Goal: Transaction & Acquisition: Purchase product/service

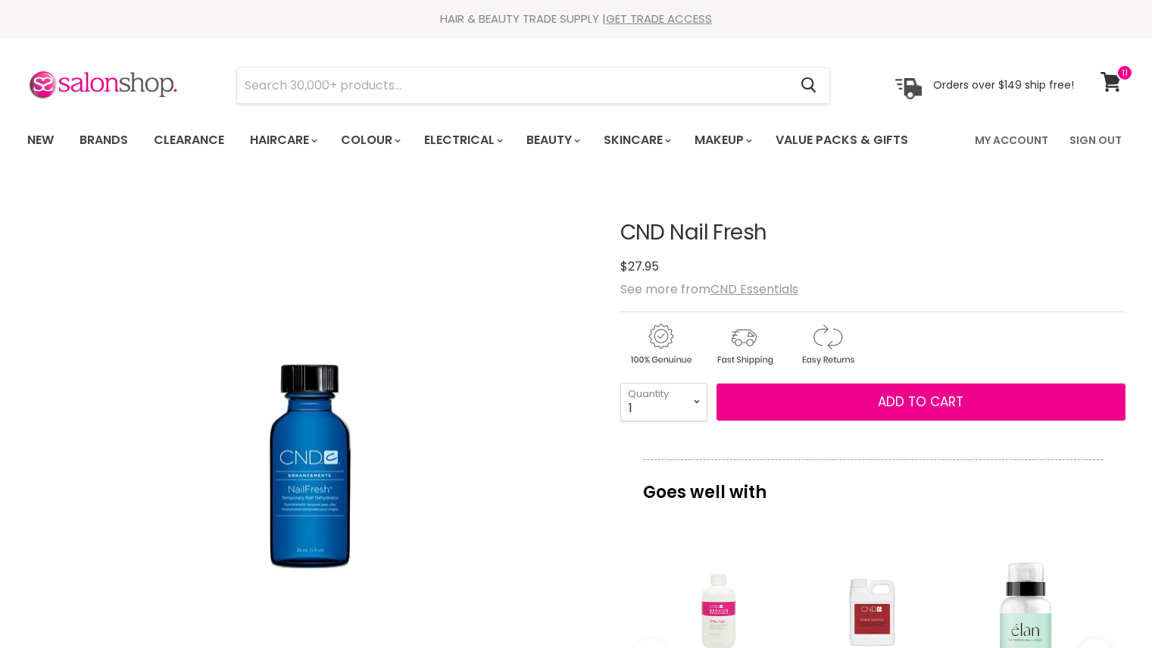
scroll to position [6, 0]
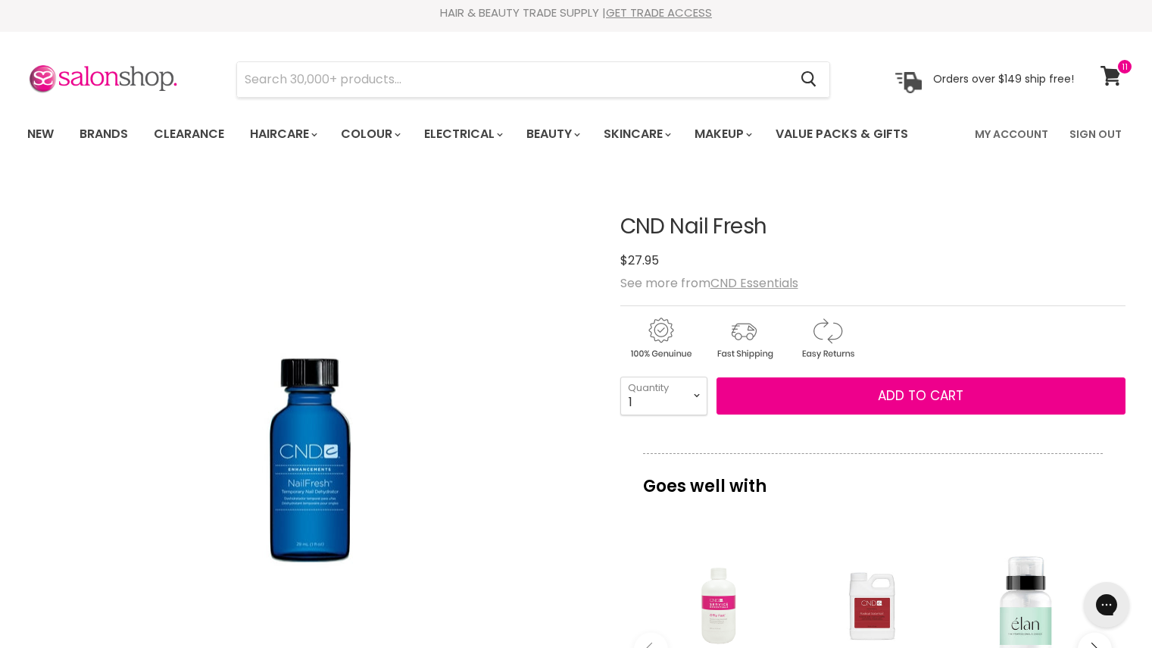
click at [1116, 83] on icon at bounding box center [1111, 76] width 20 height 20
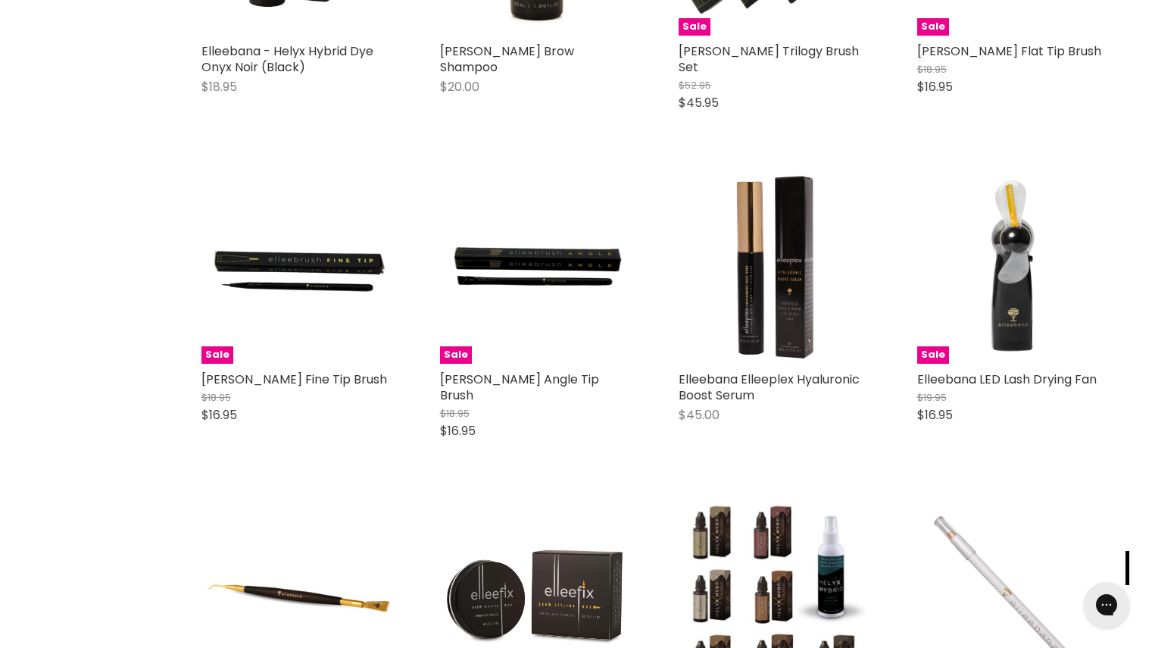
scroll to position [1133, 0]
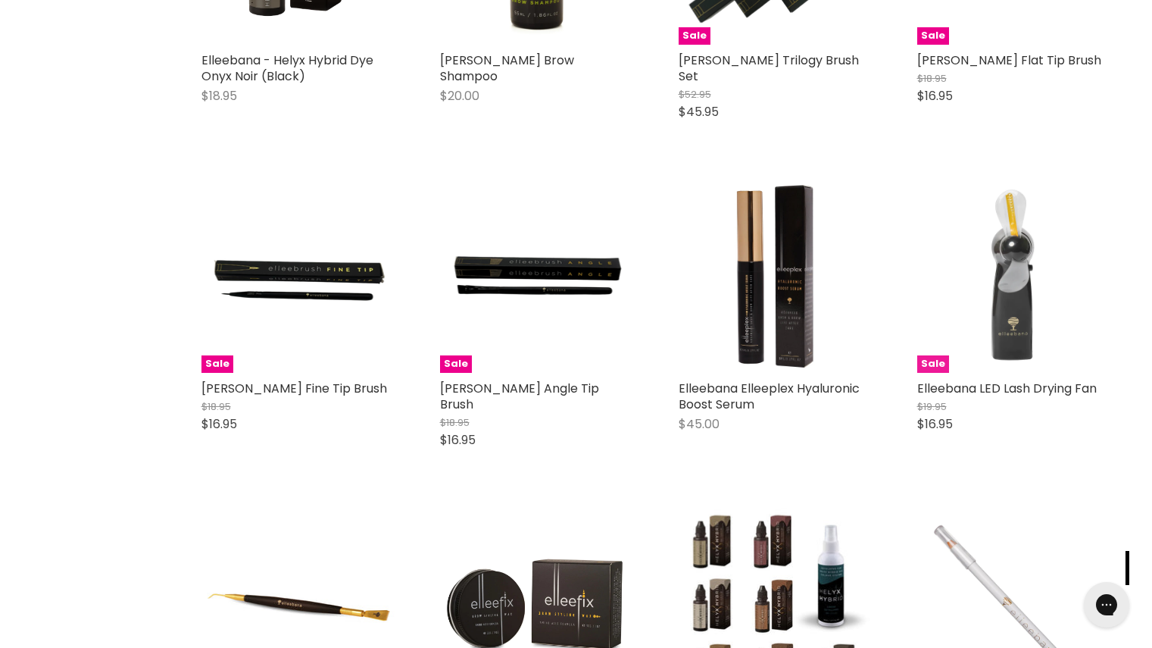
click at [1029, 348] on img "Main content" at bounding box center [1013, 276] width 193 height 193
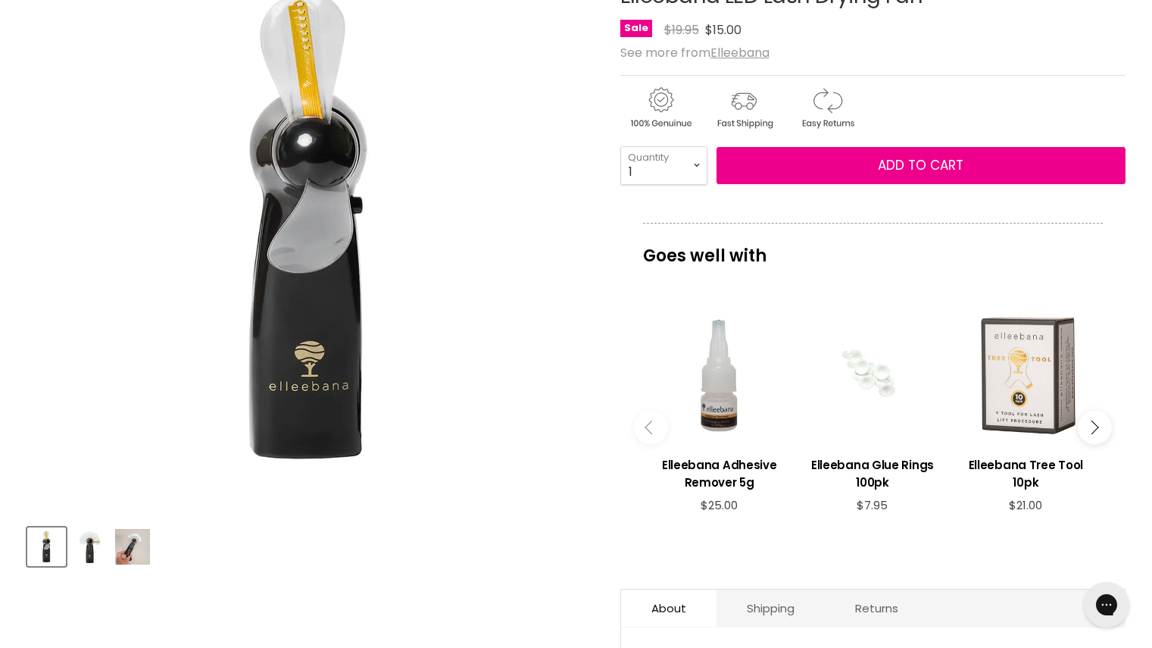
scroll to position [239, 0]
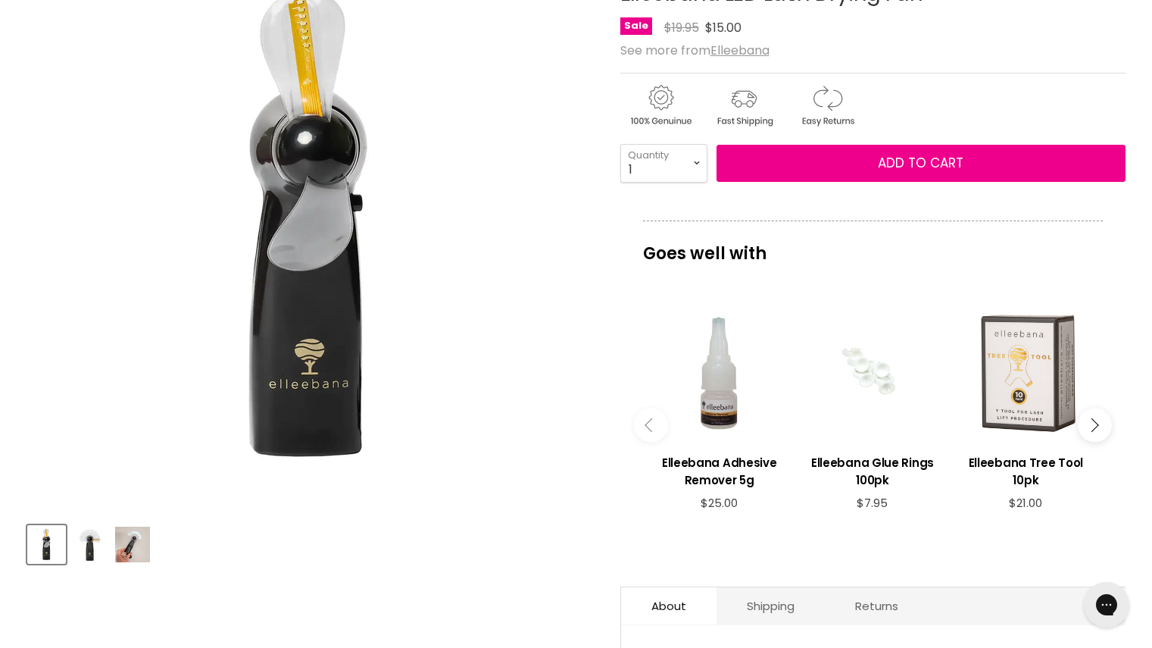
click at [81, 539] on img "Product thumbnails" at bounding box center [90, 544] width 36 height 36
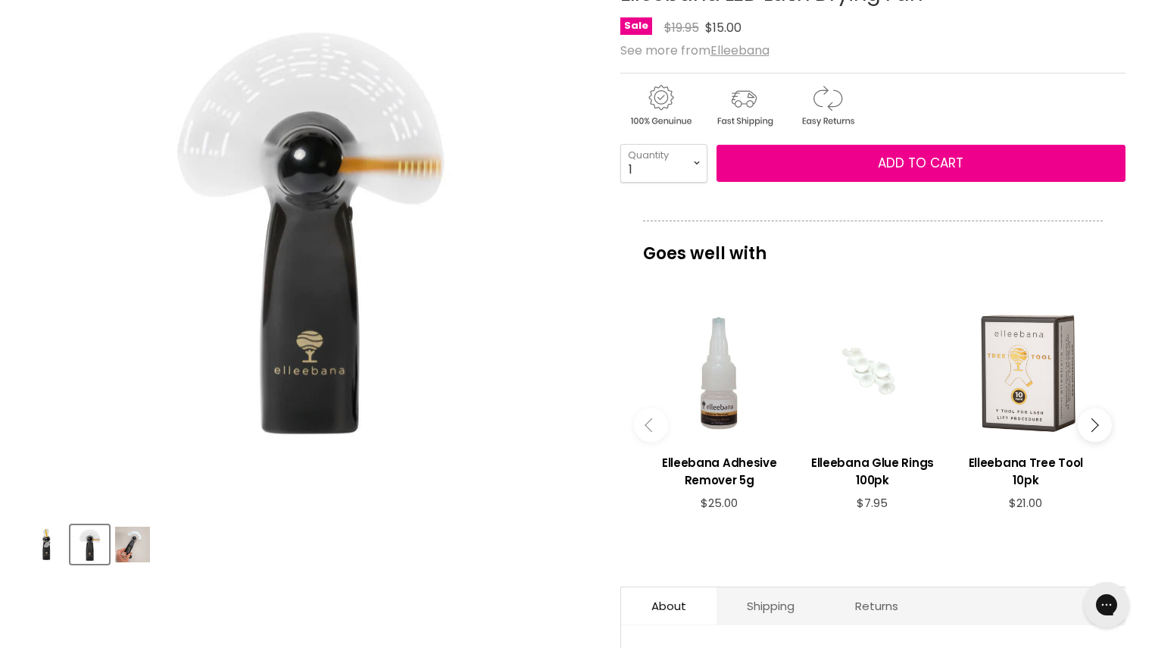
click at [145, 534] on img "Product thumbnails" at bounding box center [132, 544] width 35 height 36
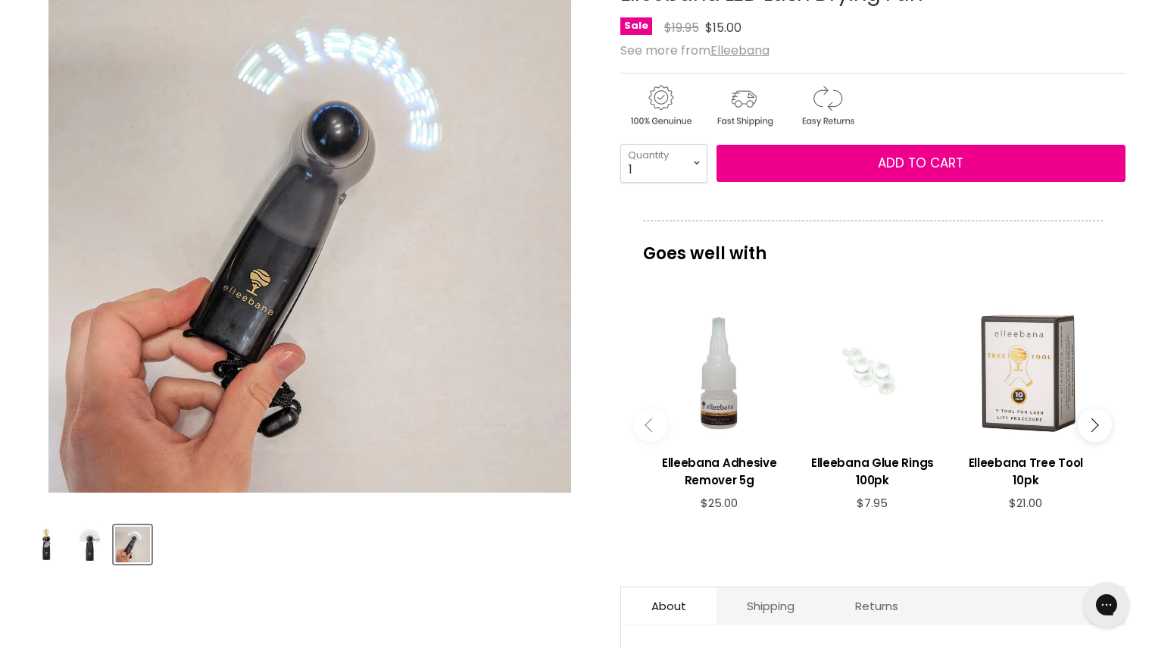
click at [95, 547] on img "Product thumbnails" at bounding box center [90, 544] width 36 height 36
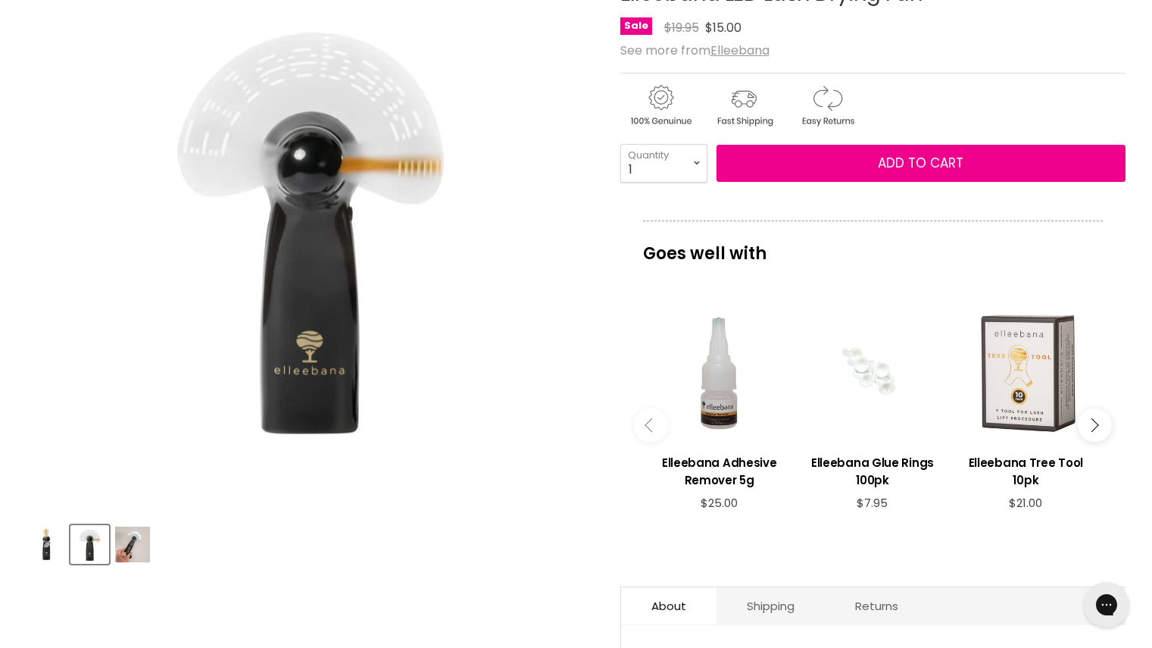
click at [55, 539] on img "Product thumbnails" at bounding box center [47, 544] width 36 height 36
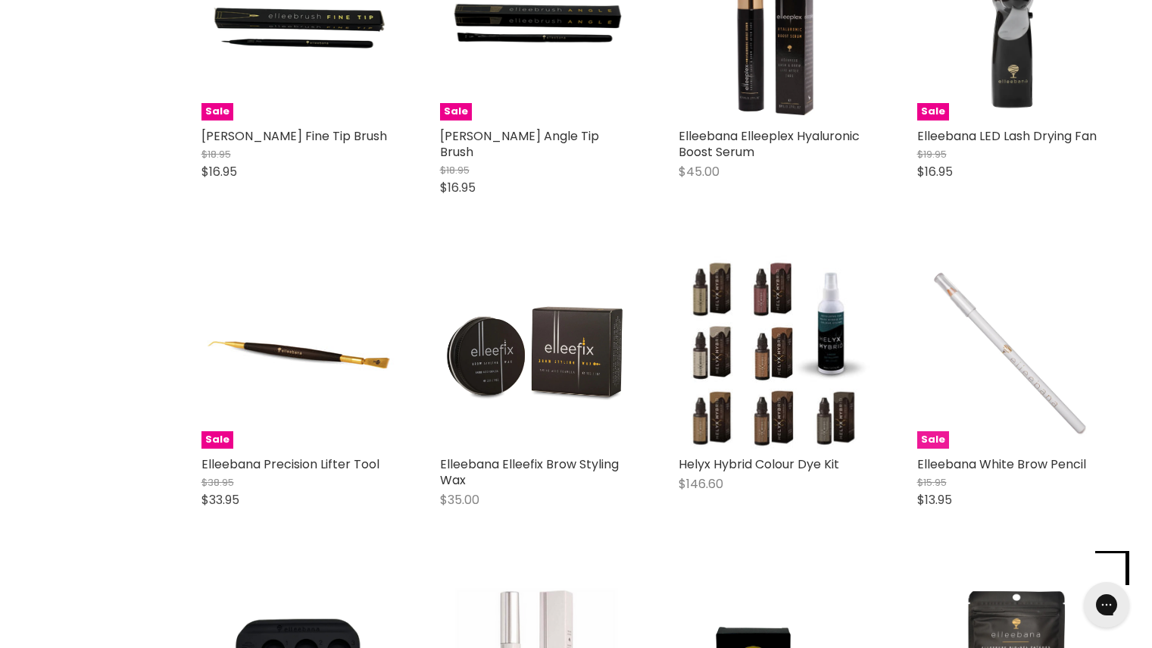
click at [1044, 362] on img "Main content" at bounding box center [1013, 351] width 193 height 193
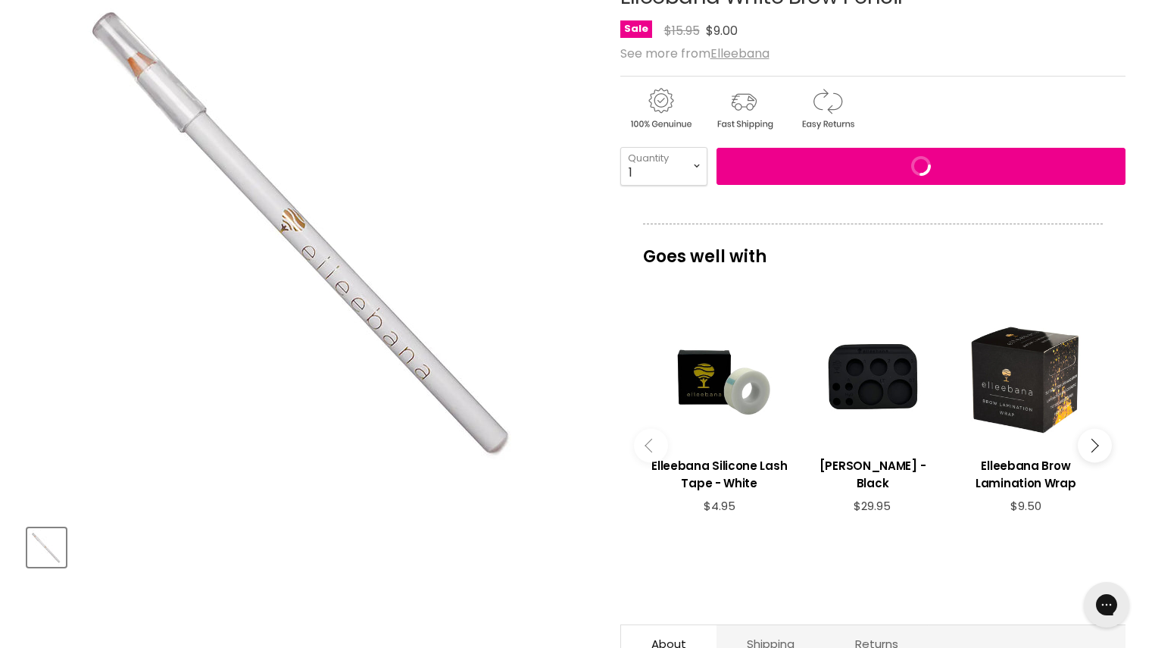
scroll to position [238, 0]
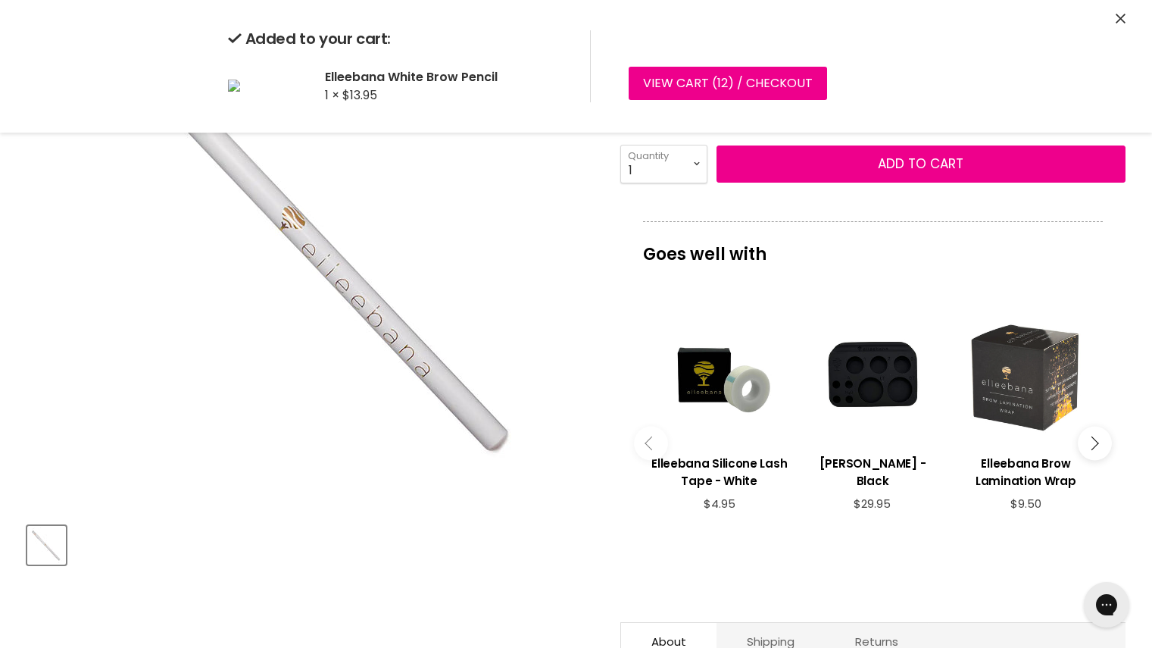
click at [1028, 411] on div "Main content" at bounding box center [1026, 374] width 138 height 138
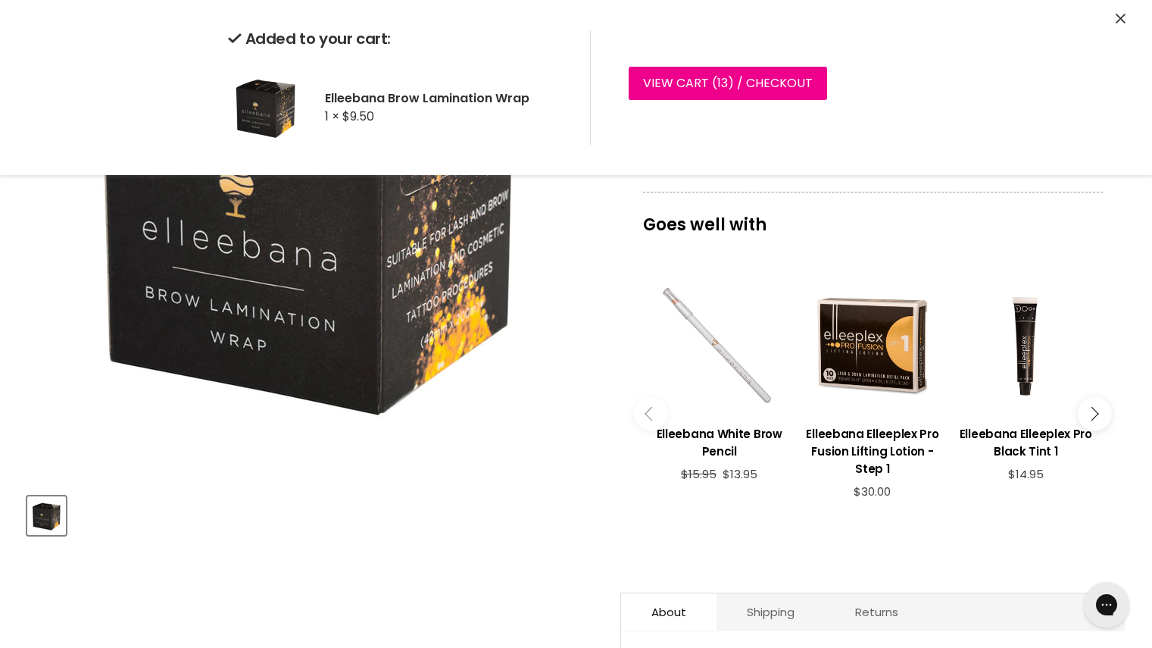
scroll to position [284, 0]
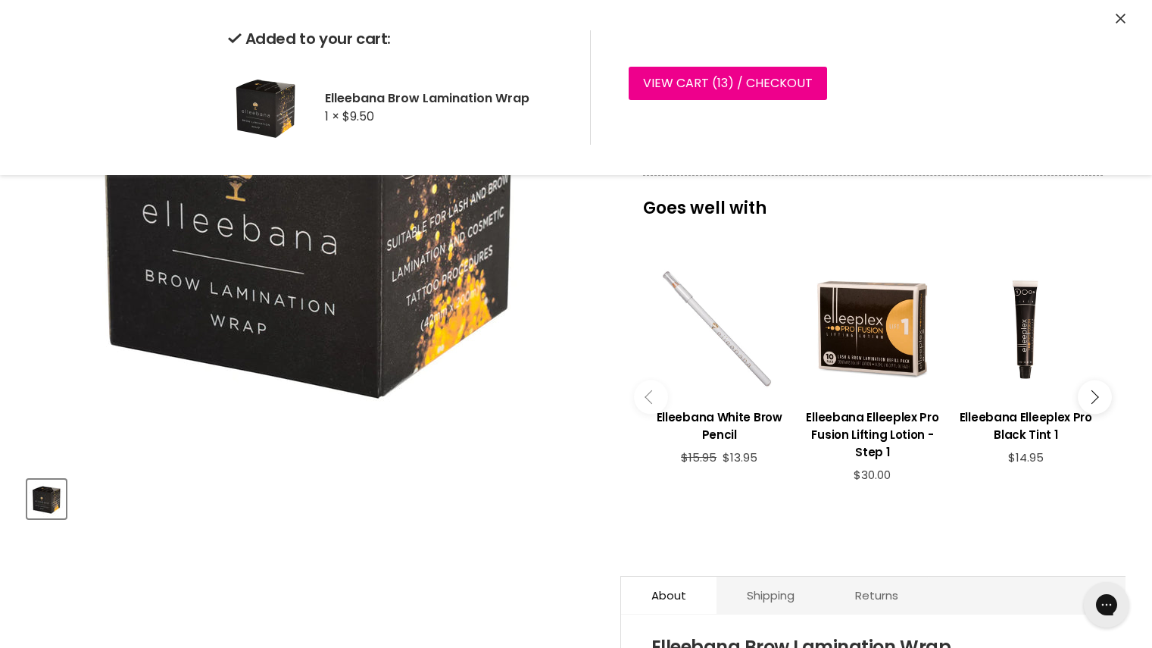
click at [655, 380] on button "Main content" at bounding box center [651, 397] width 34 height 34
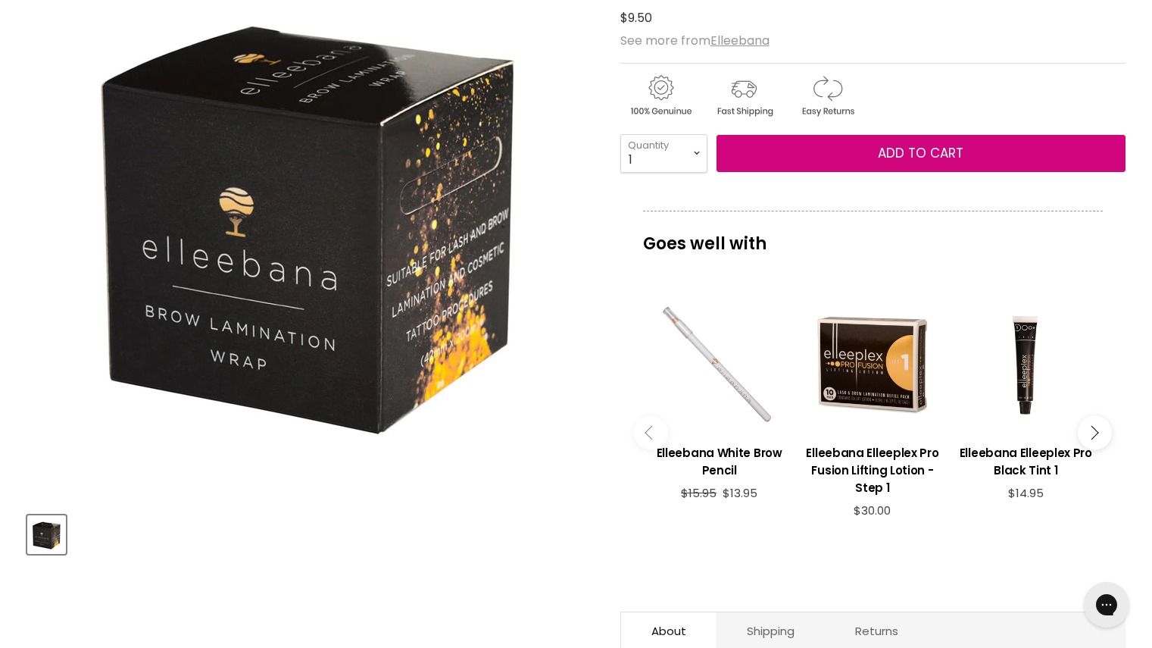
scroll to position [244, 0]
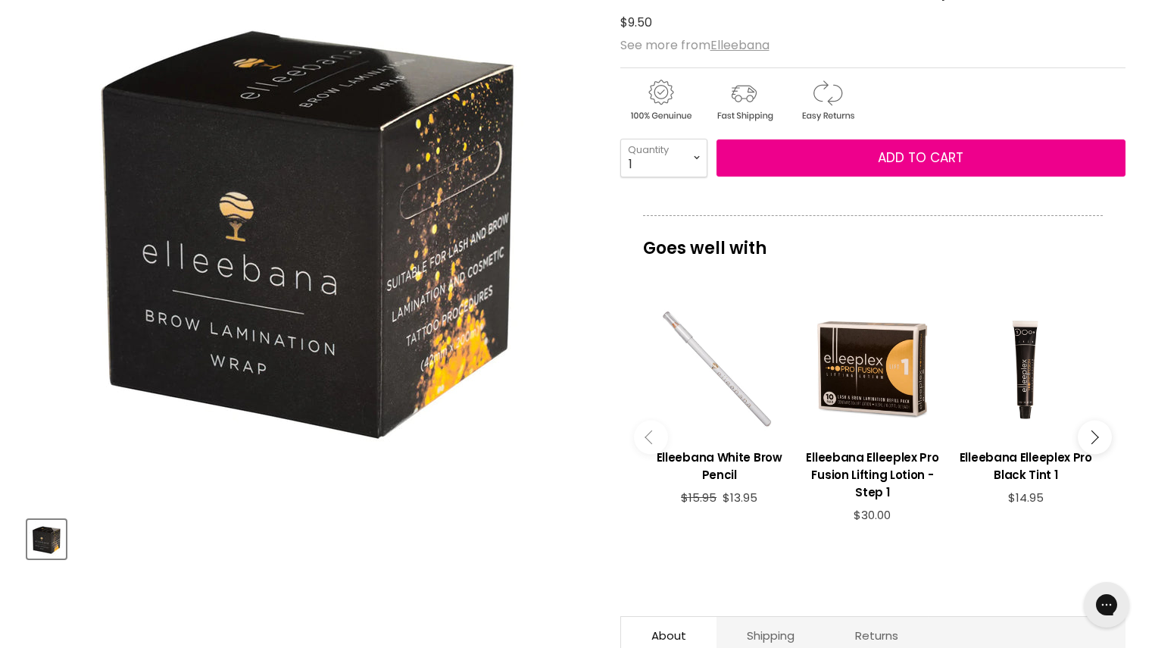
click at [657, 430] on icon "Main content" at bounding box center [652, 437] width 14 height 14
click at [1104, 420] on button "Main content" at bounding box center [1095, 437] width 34 height 34
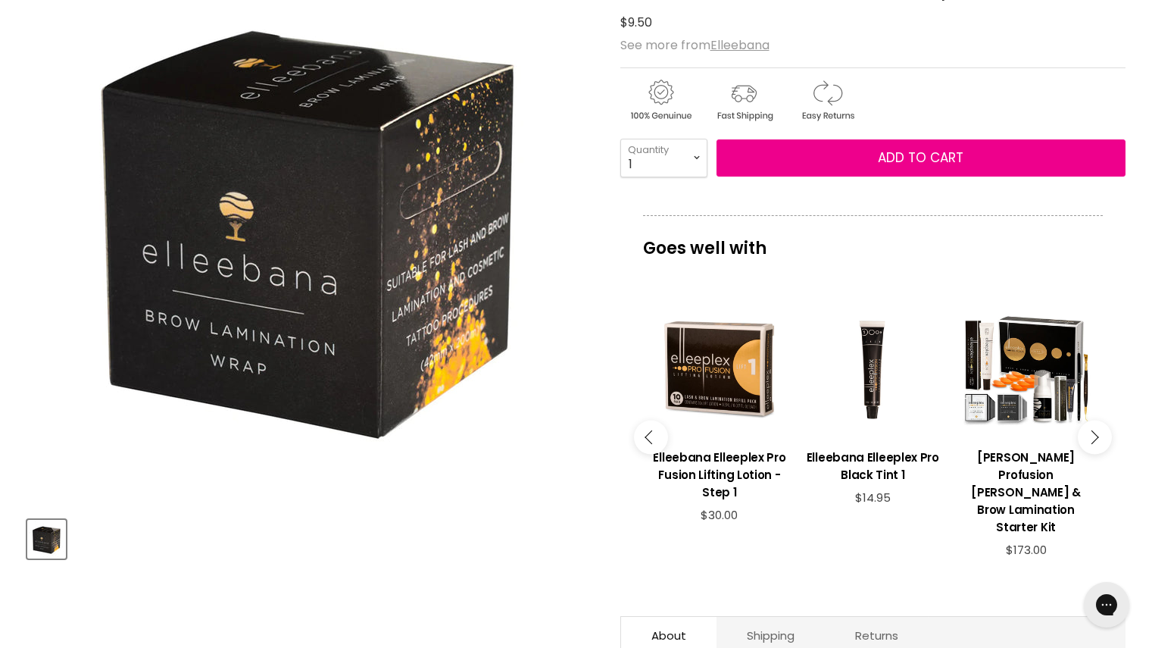
click at [1091, 430] on icon "Main content" at bounding box center [1092, 437] width 14 height 14
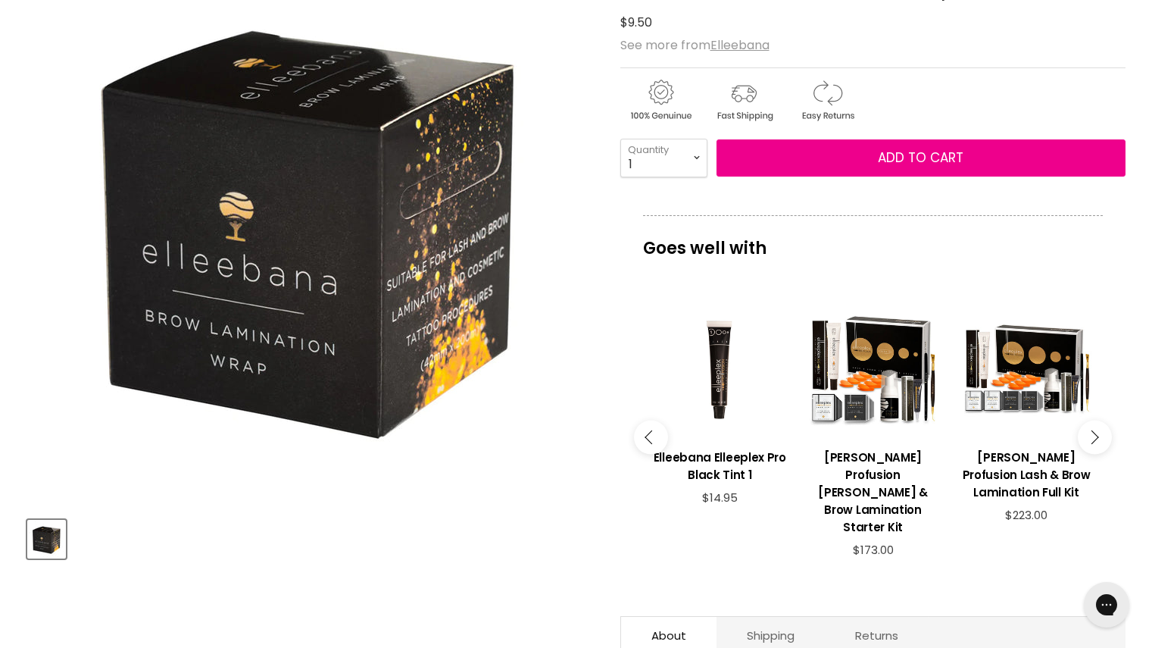
click at [1091, 430] on icon "Main content" at bounding box center [1092, 437] width 14 height 14
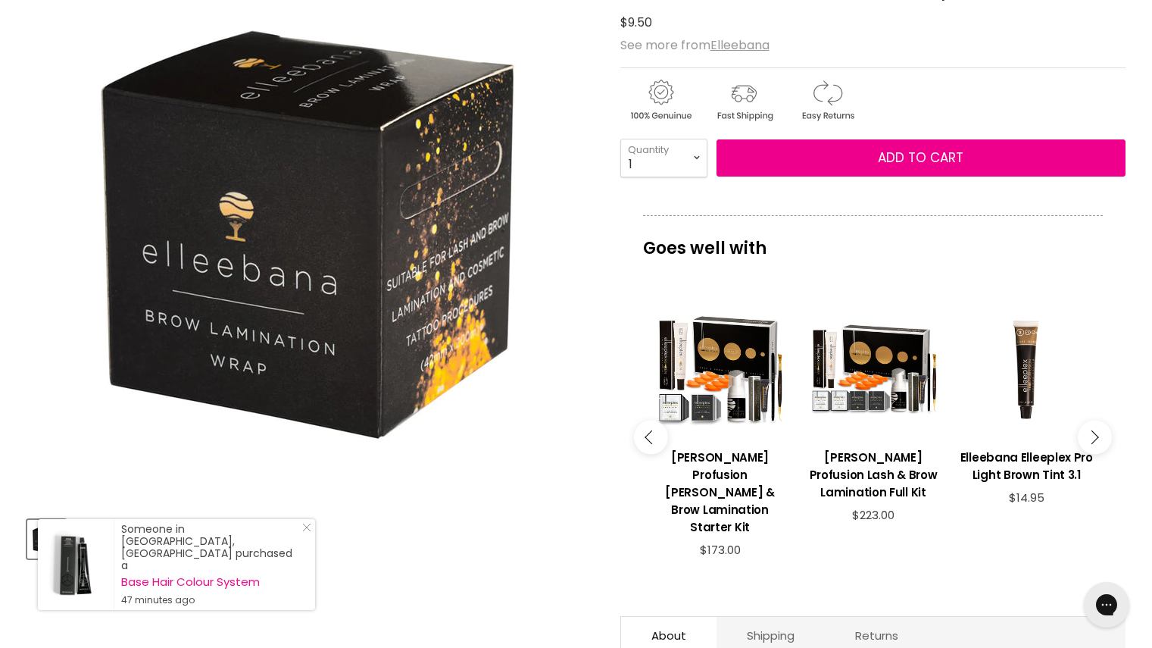
click at [1091, 430] on icon "Main content" at bounding box center [1092, 437] width 14 height 14
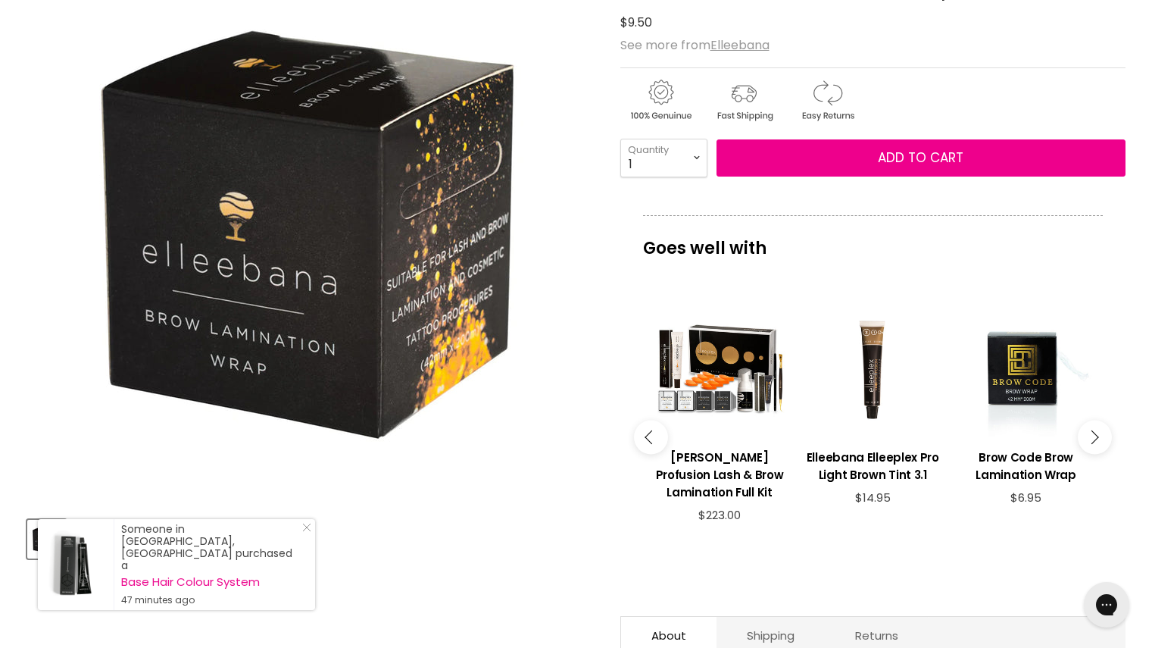
click at [1092, 430] on icon "Main content" at bounding box center [1092, 437] width 14 height 14
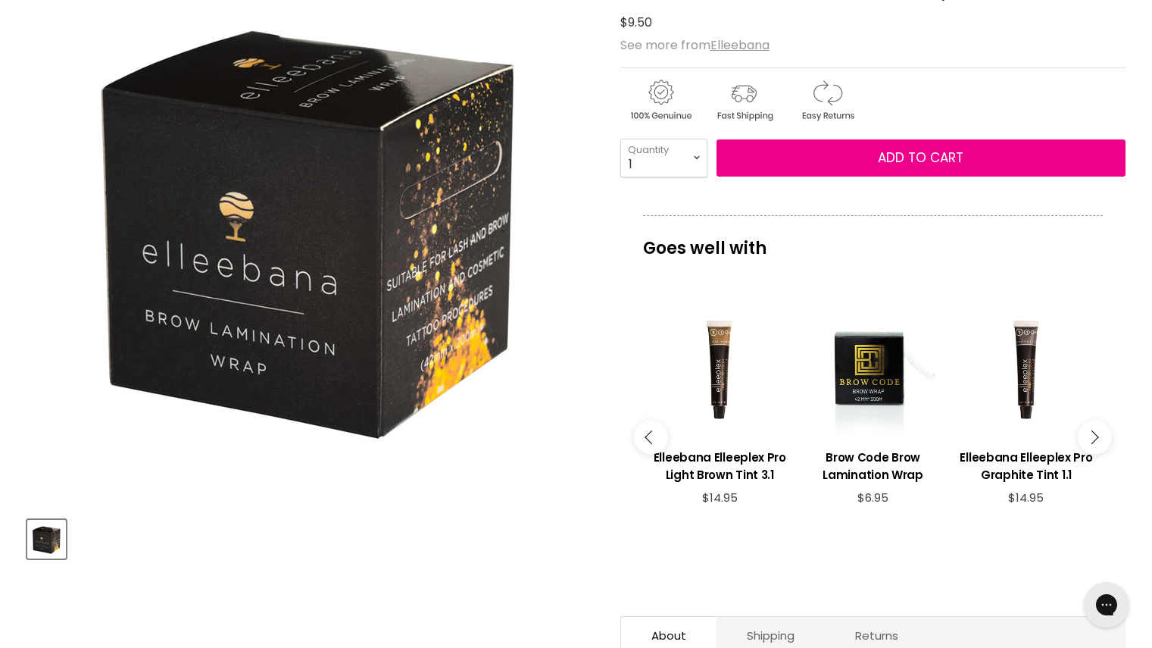
click at [1095, 430] on icon "Main content" at bounding box center [1092, 437] width 14 height 14
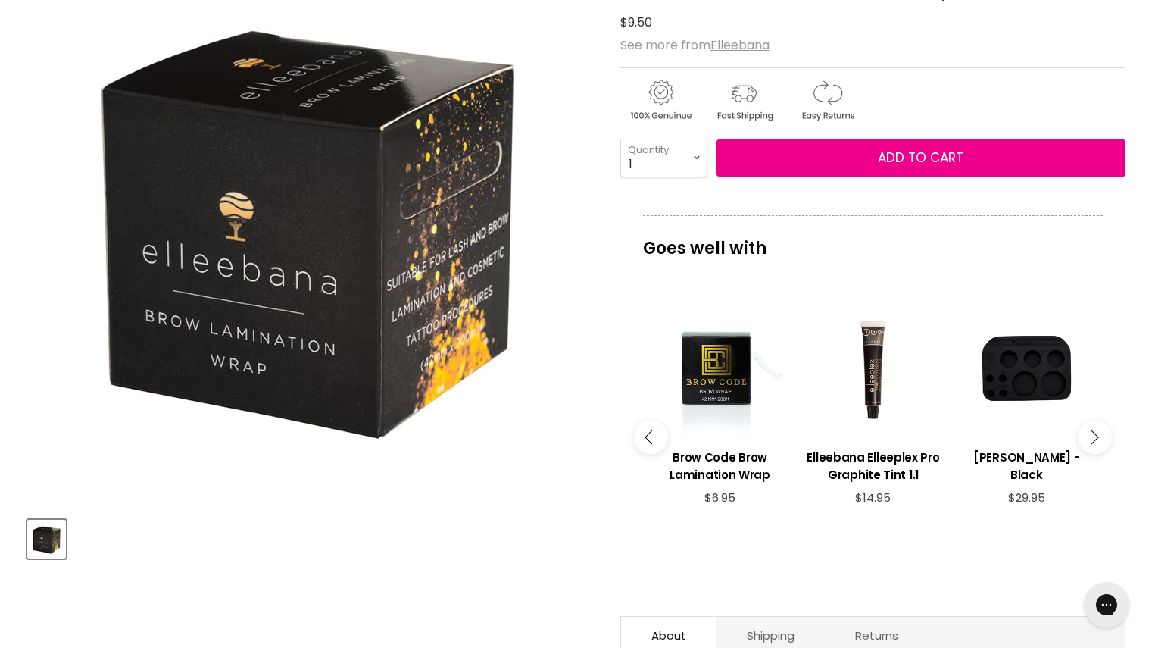
click at [1095, 430] on icon "Main content" at bounding box center [1092, 437] width 14 height 14
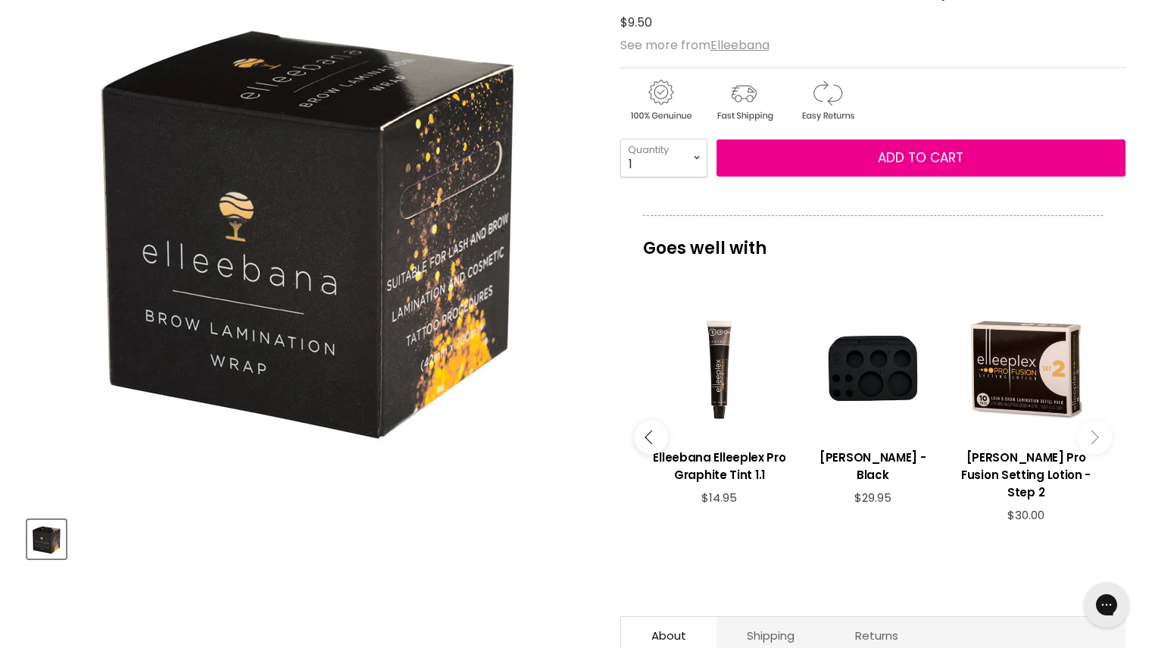
click at [1089, 430] on icon "Main content" at bounding box center [1092, 437] width 14 height 14
click at [1091, 430] on icon "Main content" at bounding box center [1092, 437] width 14 height 14
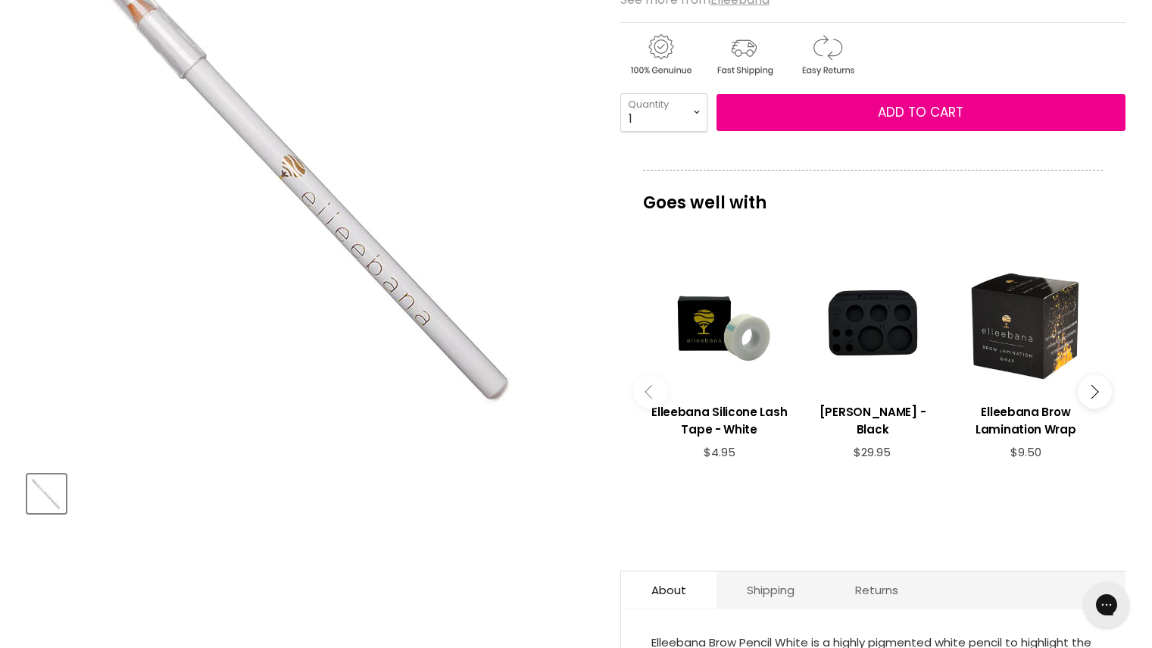
scroll to position [289, 0]
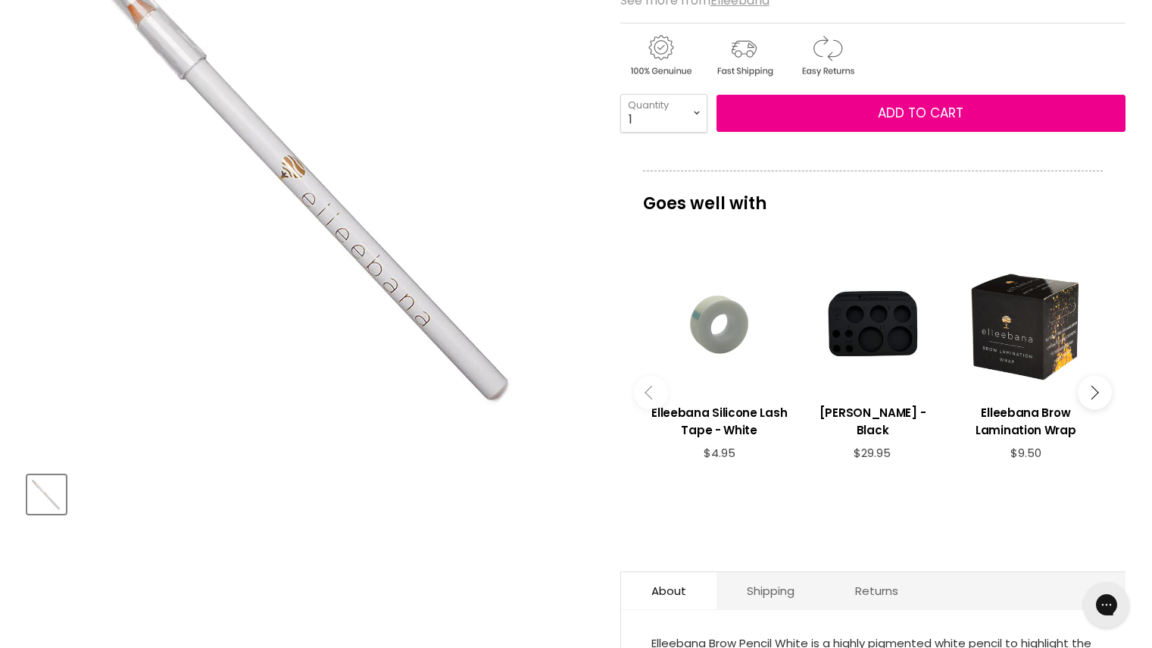
click at [702, 332] on div "Main content" at bounding box center [720, 324] width 138 height 138
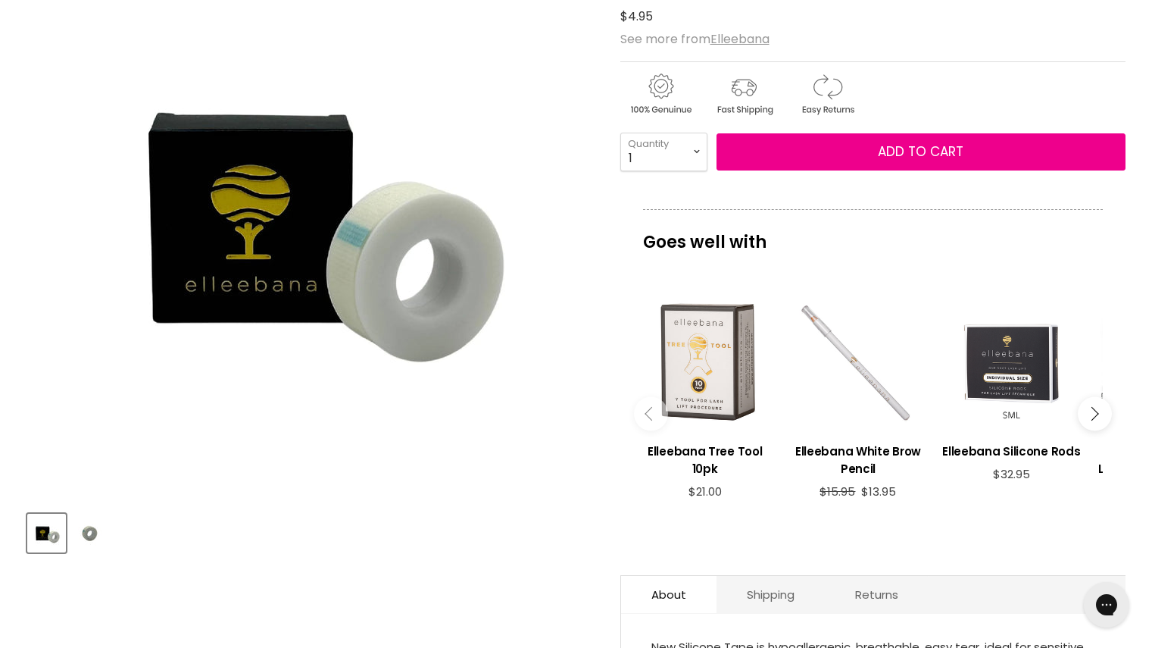
scroll to position [254, 0]
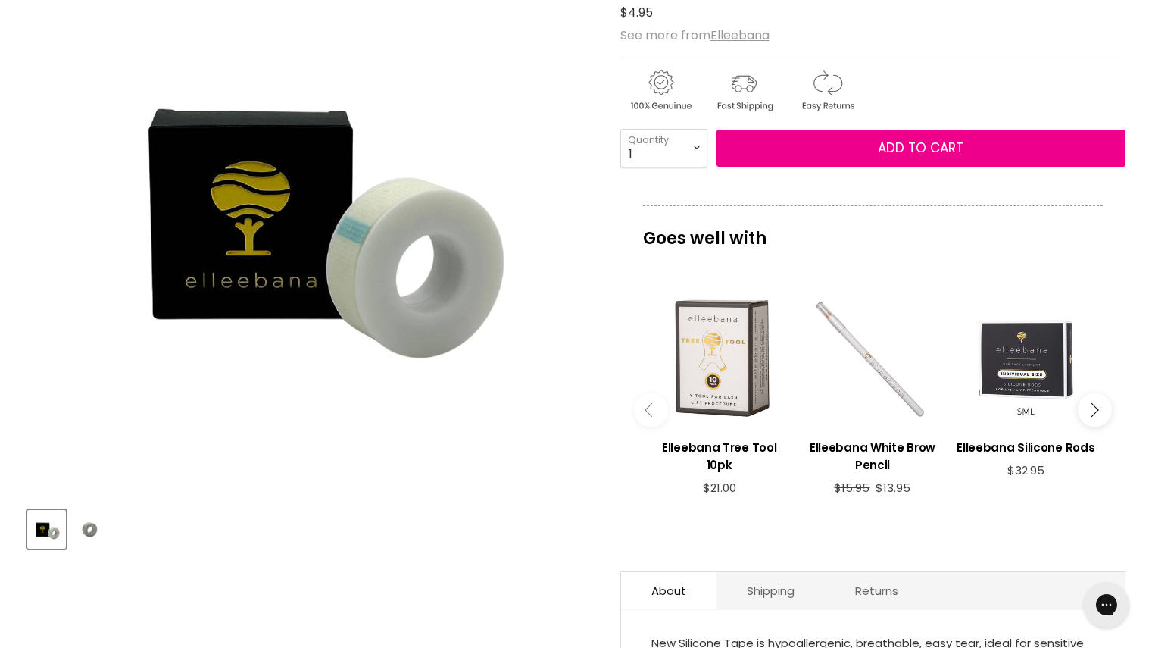
click at [92, 537] on img "Product thumbnails" at bounding box center [90, 529] width 36 height 36
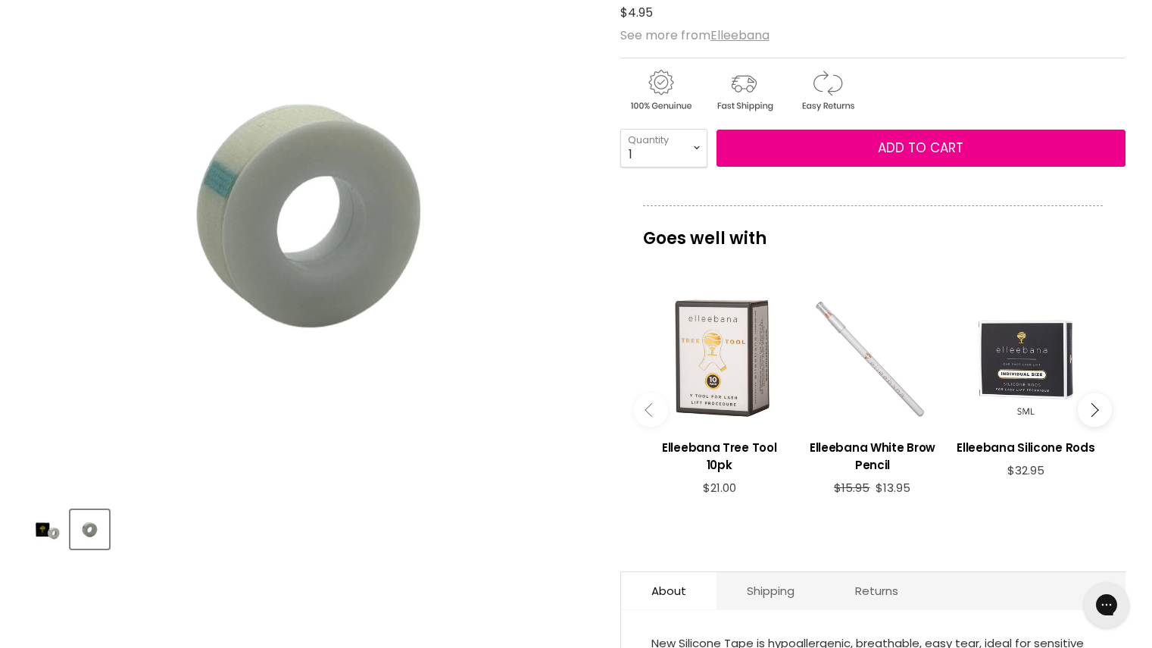
click at [48, 529] on img "Product thumbnails" at bounding box center [47, 529] width 36 height 36
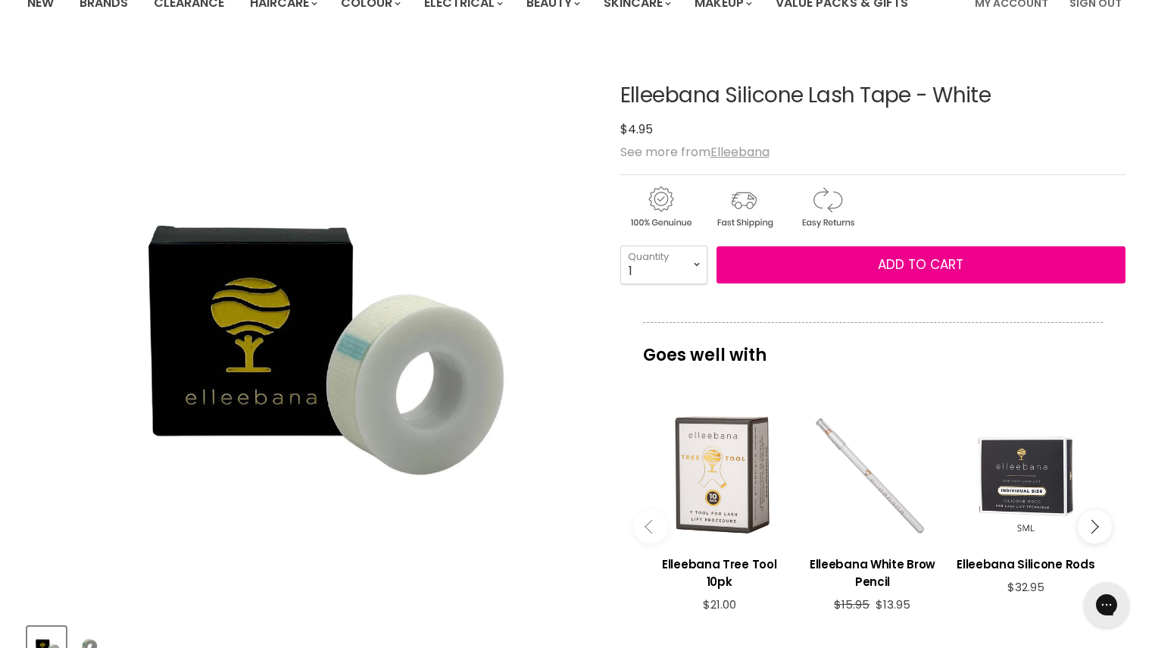
scroll to position [0, 0]
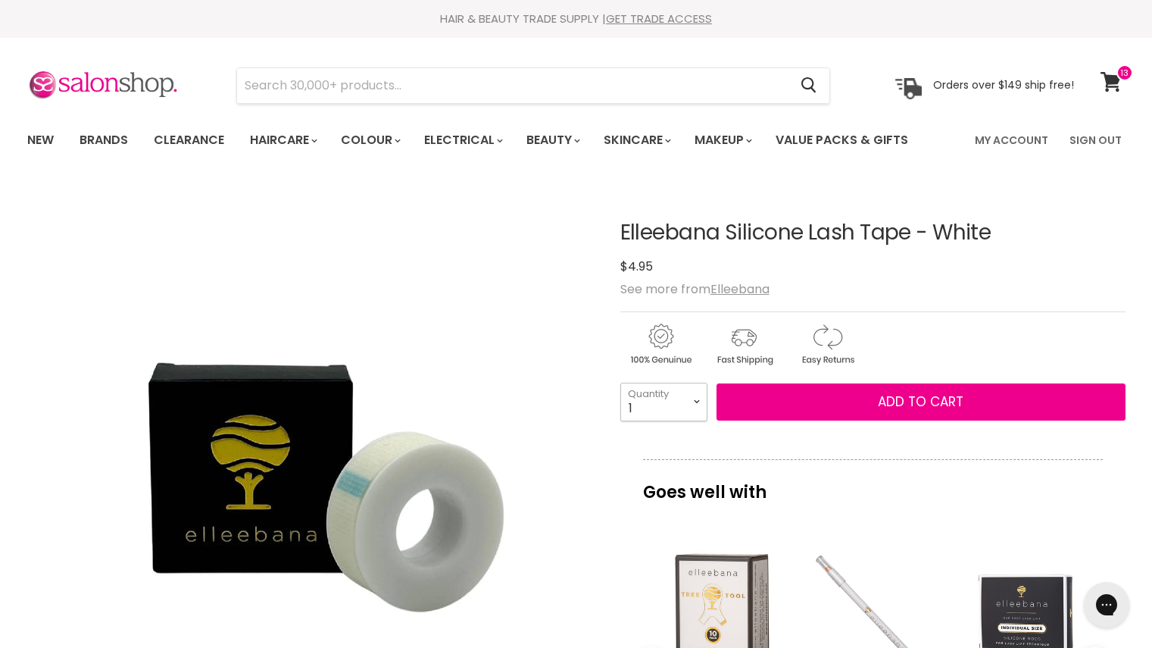
click at [691, 398] on select "1 2 3 4 5 6 7 8 9 10+" at bounding box center [663, 402] width 87 height 38
select select "2"
click at [620, 383] on select "1 2 3 4 5 6 7 8 9 10+" at bounding box center [663, 402] width 87 height 38
type input "2"
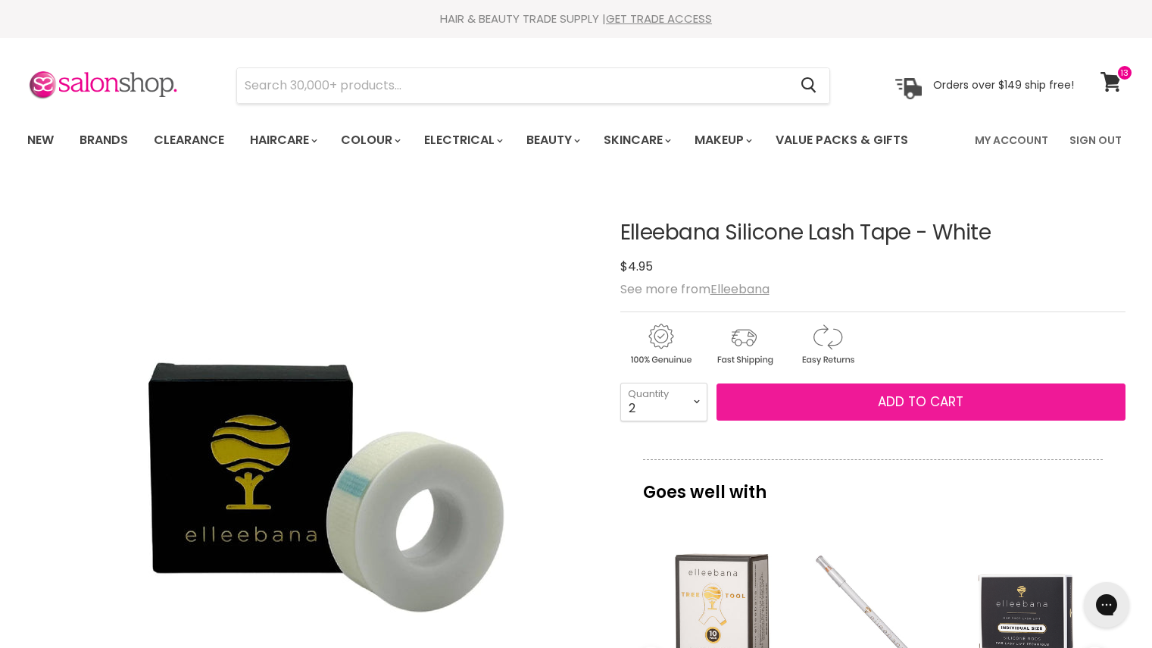
click at [865, 410] on button "Add to cart" at bounding box center [921, 402] width 409 height 38
click at [972, 399] on button "Add to cart" at bounding box center [921, 402] width 409 height 38
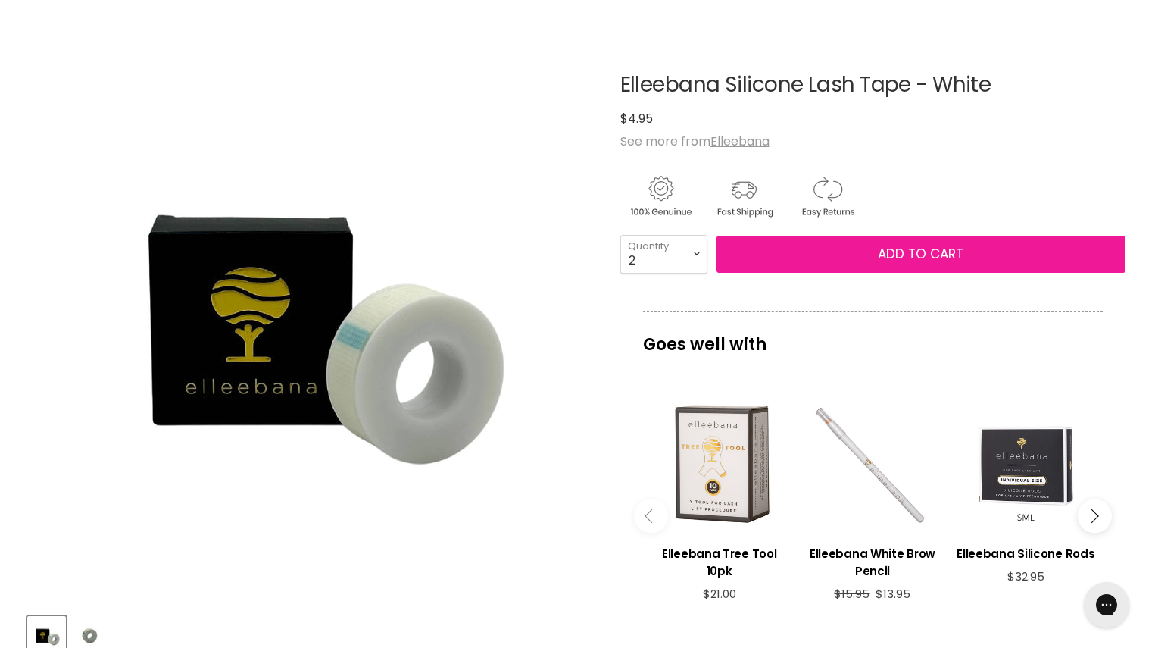
scroll to position [148, 0]
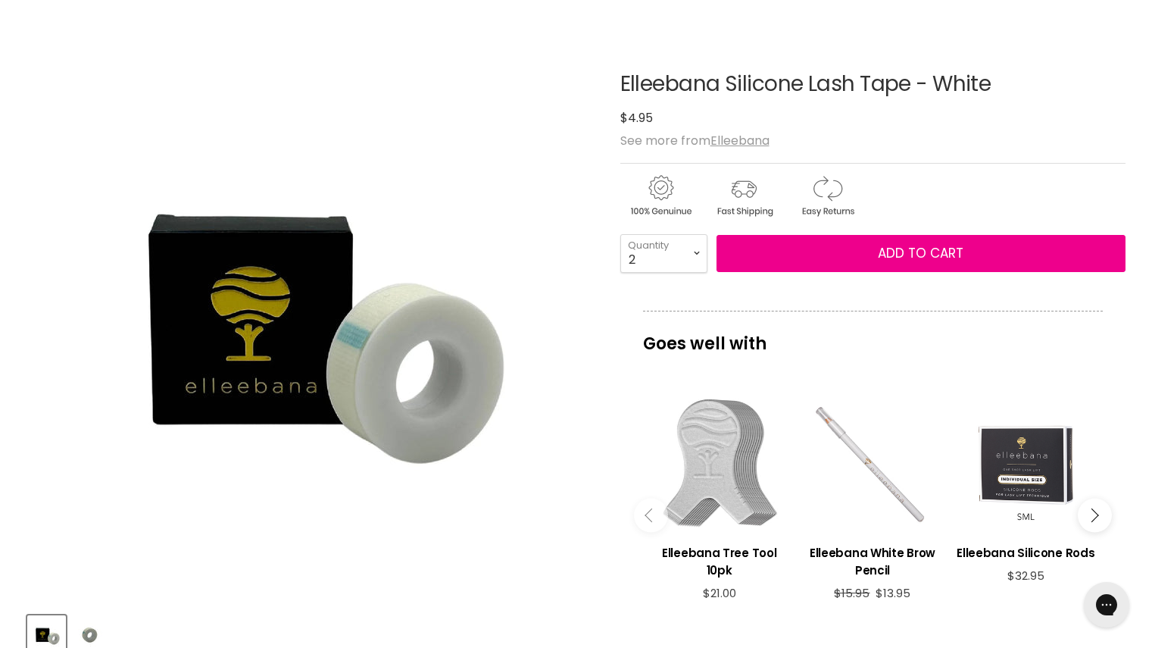
click at [739, 462] on div "Main content" at bounding box center [720, 464] width 138 height 138
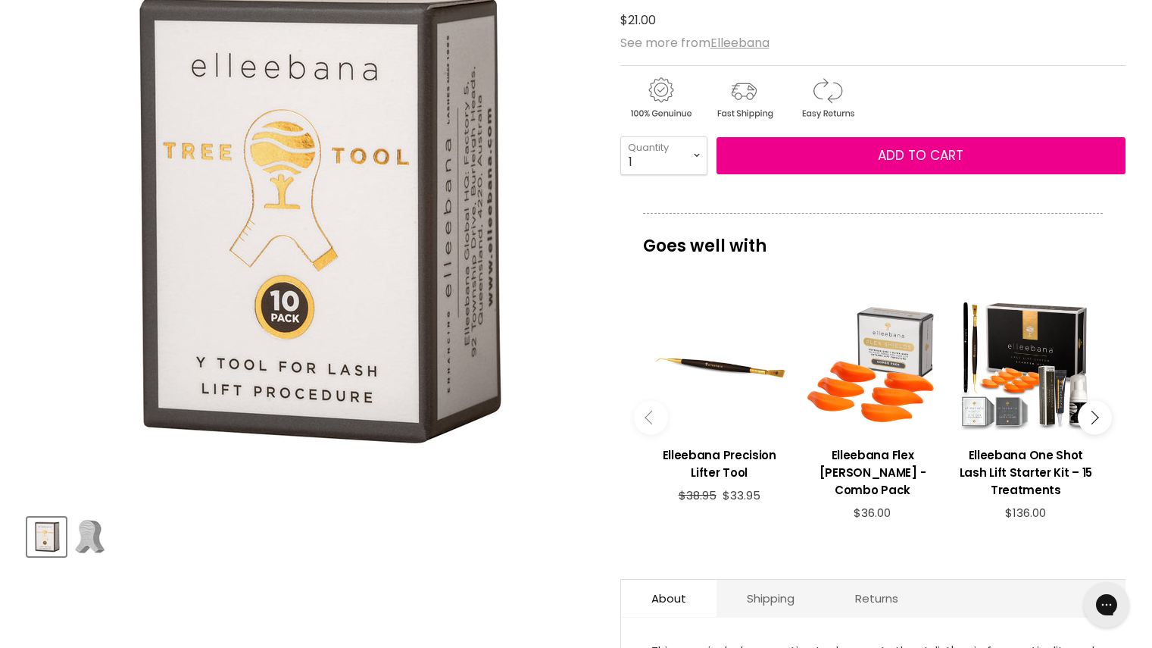
scroll to position [247, 0]
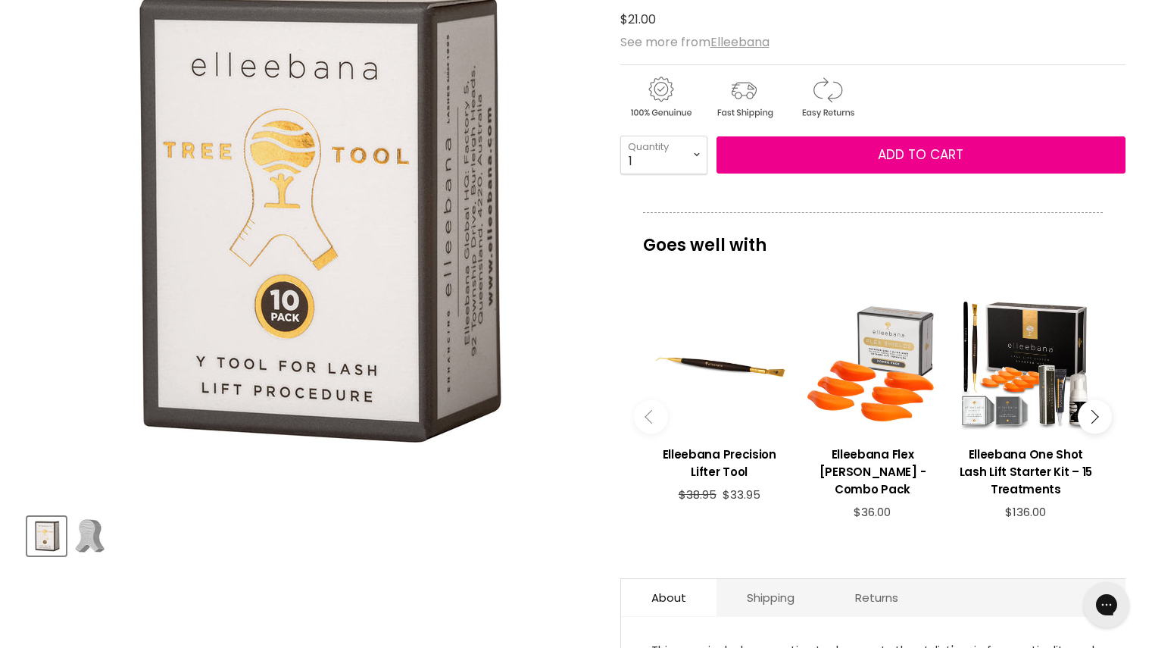
click at [91, 532] on img "Product thumbnails" at bounding box center [90, 536] width 36 height 36
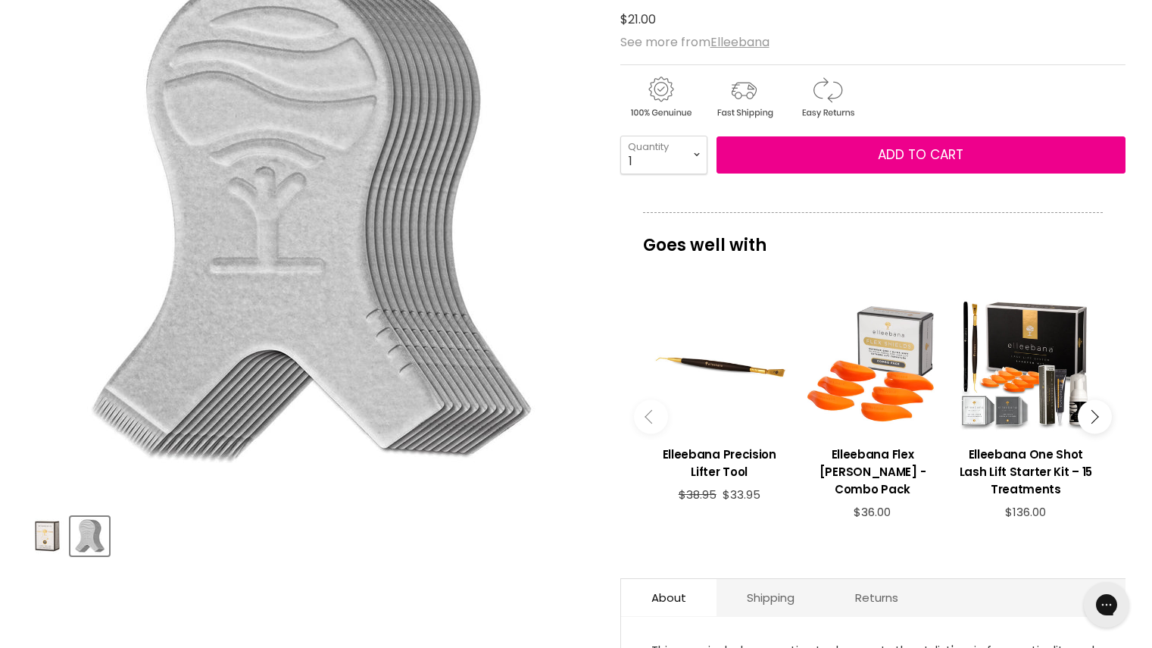
click at [51, 532] on img "Product thumbnails" at bounding box center [47, 536] width 36 height 36
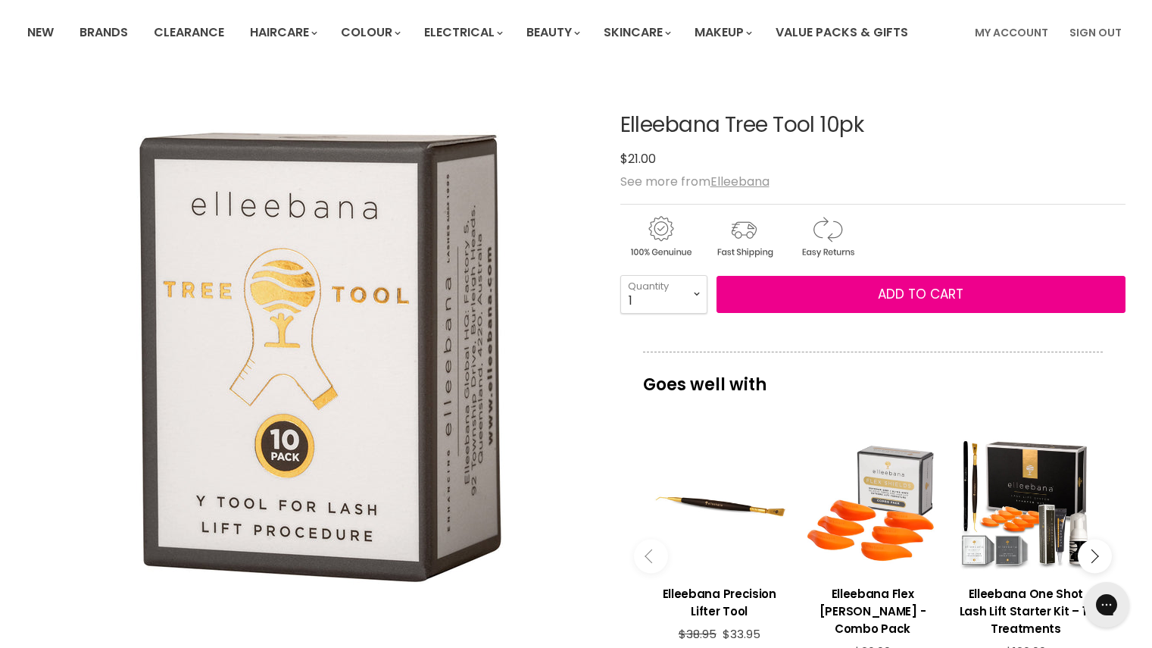
scroll to position [0, 0]
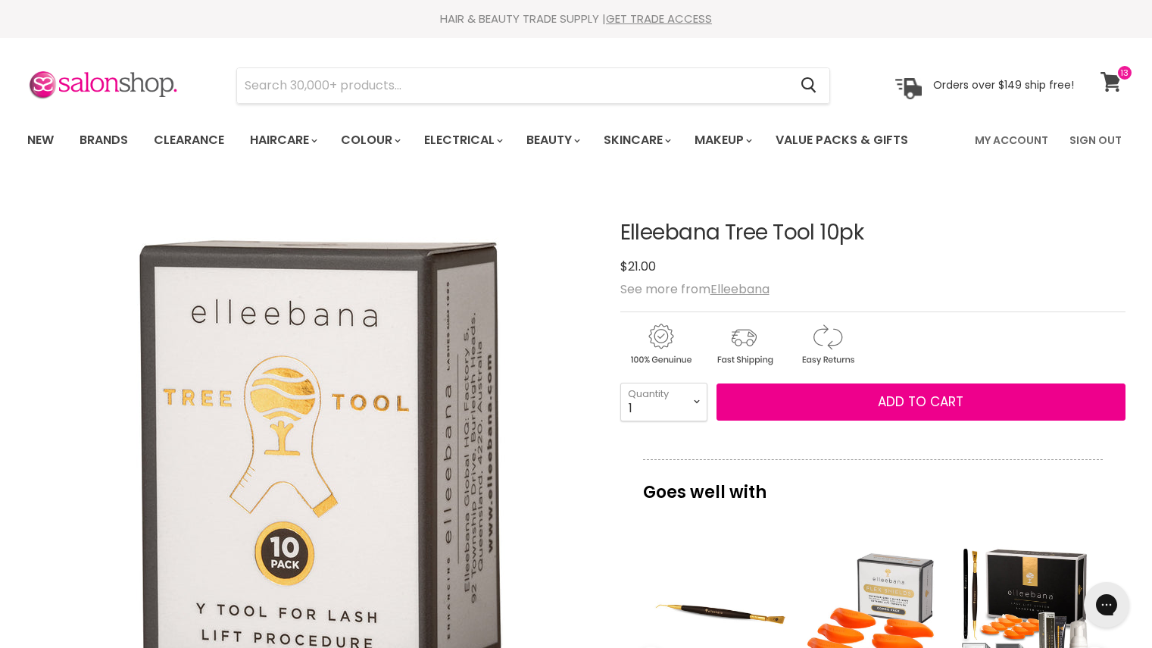
click at [1116, 83] on icon at bounding box center [1111, 82] width 20 height 20
